Goal: Transaction & Acquisition: Subscribe to service/newsletter

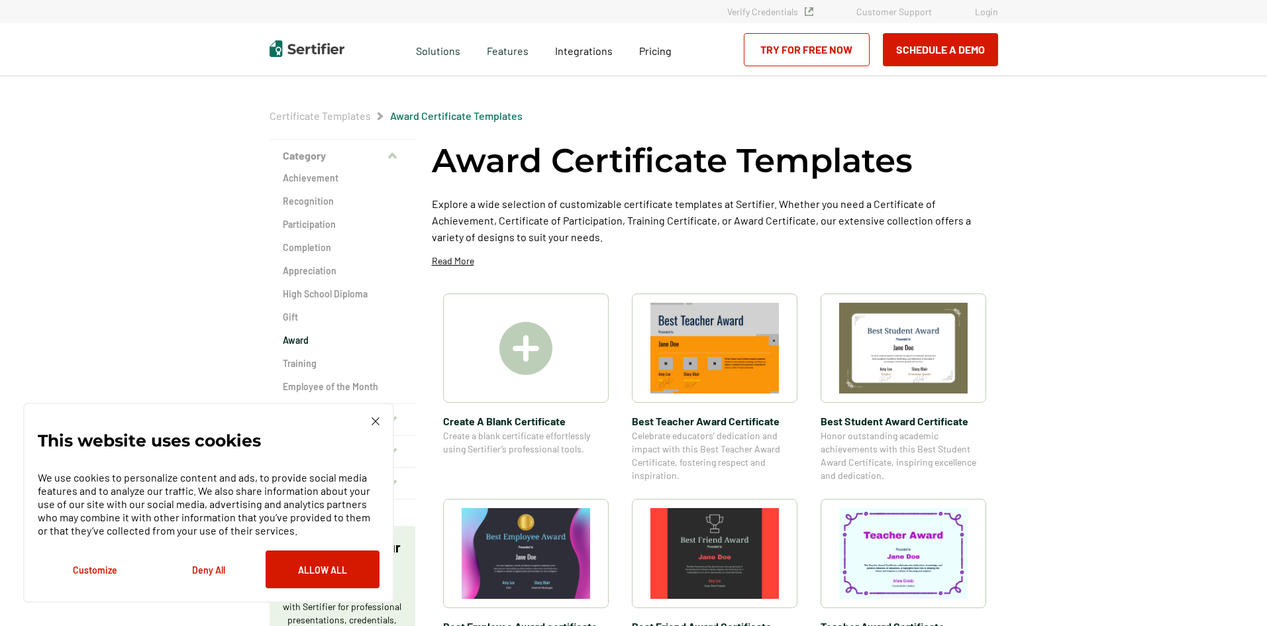
click at [534, 353] on img at bounding box center [525, 348] width 53 height 53
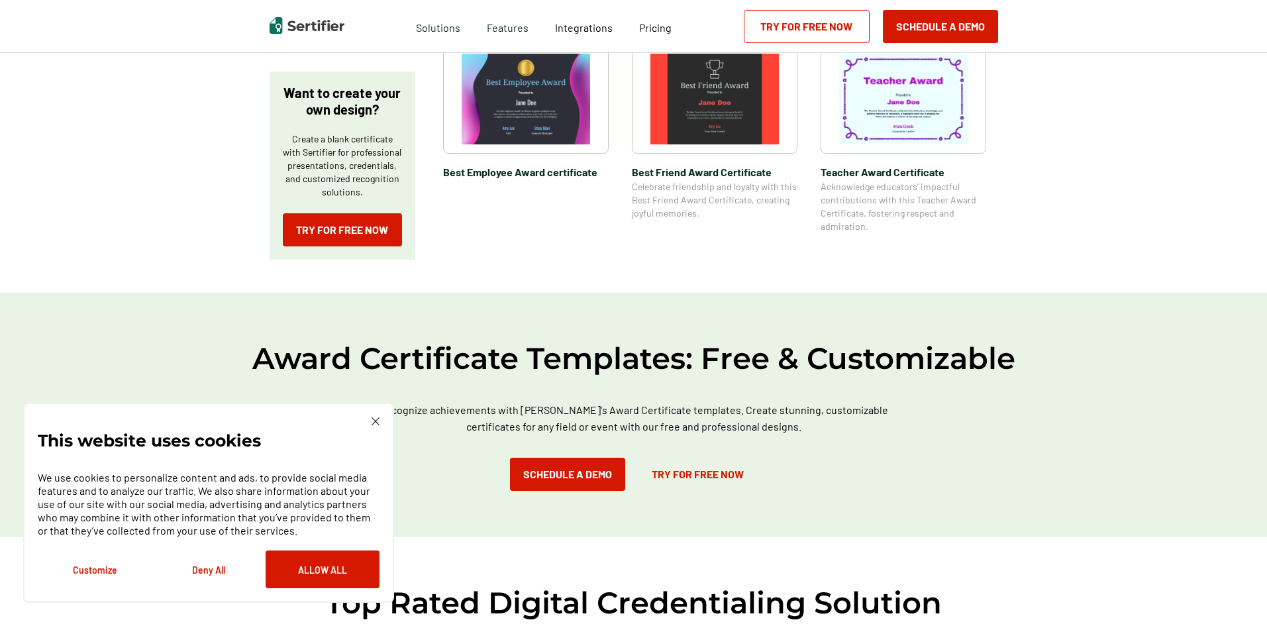
scroll to position [530, 0]
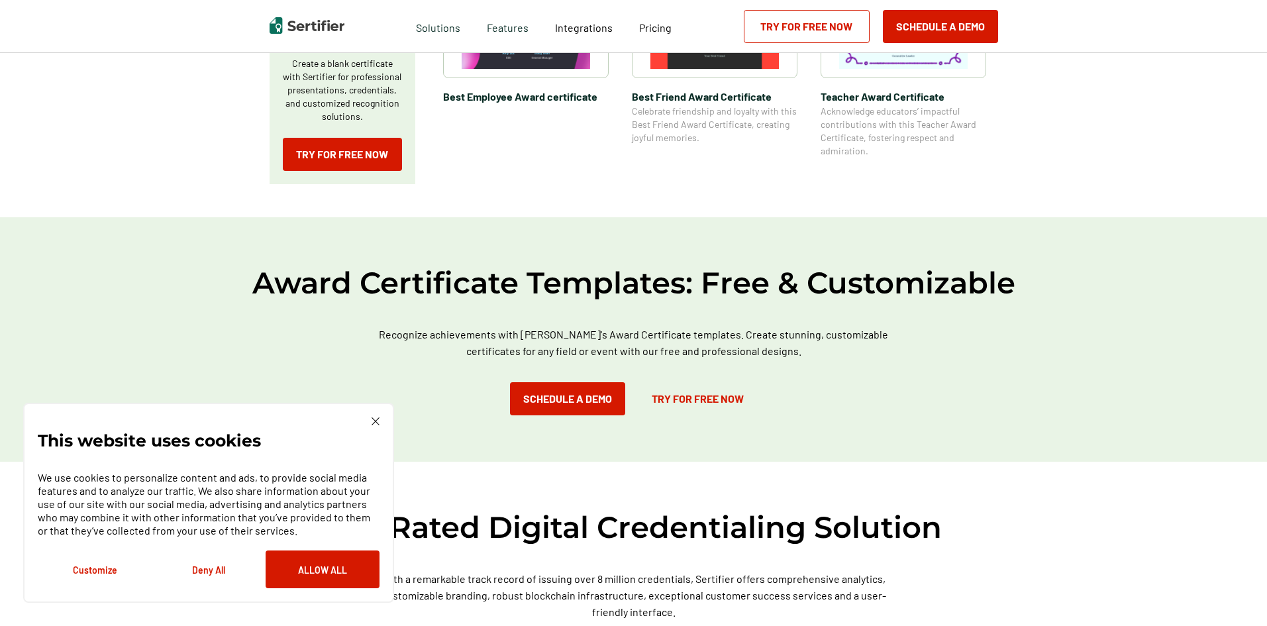
click at [694, 397] on link "Try for Free Now" at bounding box center [698, 398] width 119 height 33
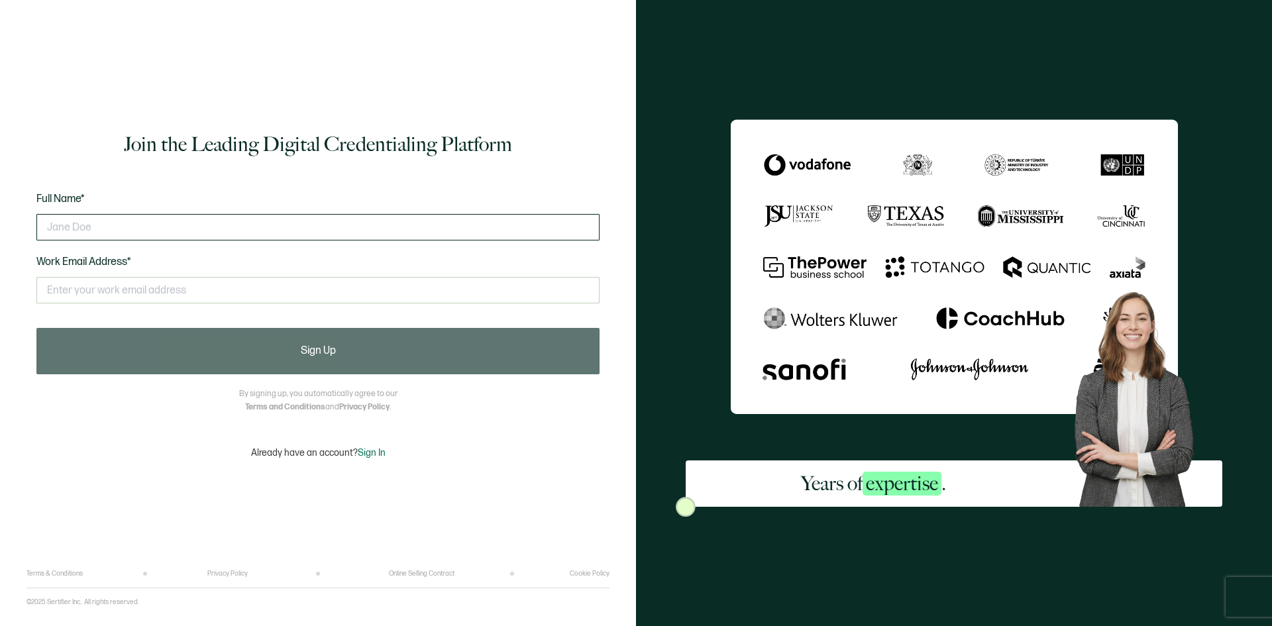
click at [477, 225] on input "text" at bounding box center [317, 227] width 563 height 26
type input "Lori Callegan"
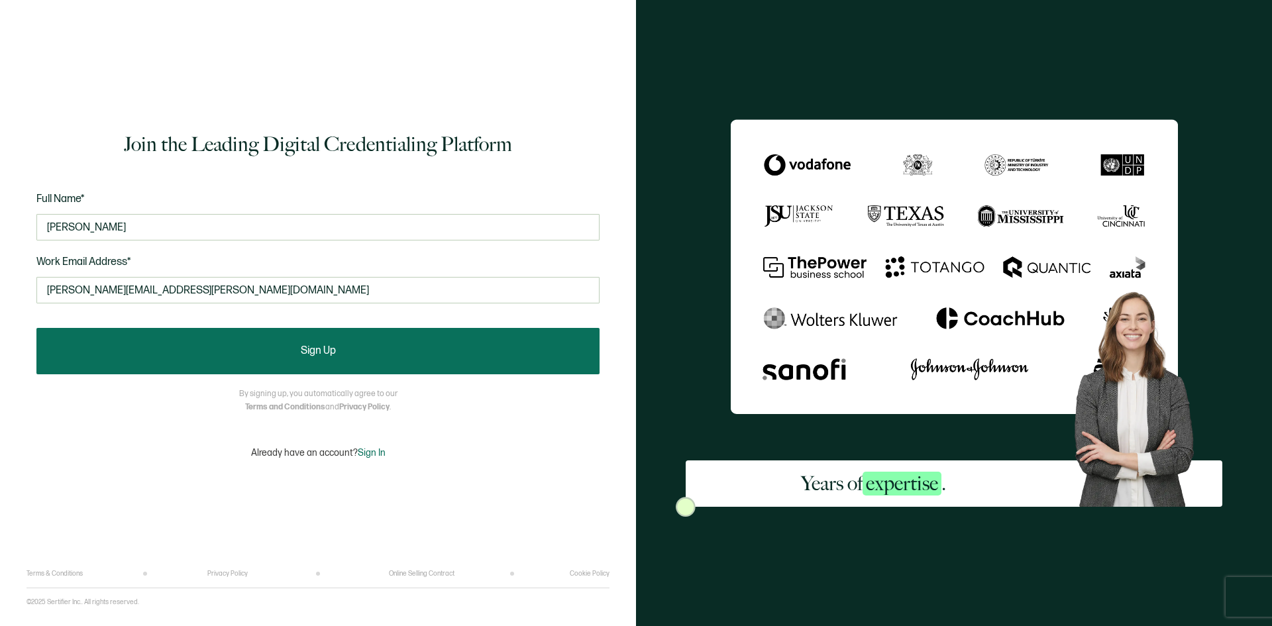
type input "lori.callegan@la.gov"
click at [554, 338] on button "Sign Up" at bounding box center [317, 351] width 563 height 46
